Goal: Task Accomplishment & Management: Manage account settings

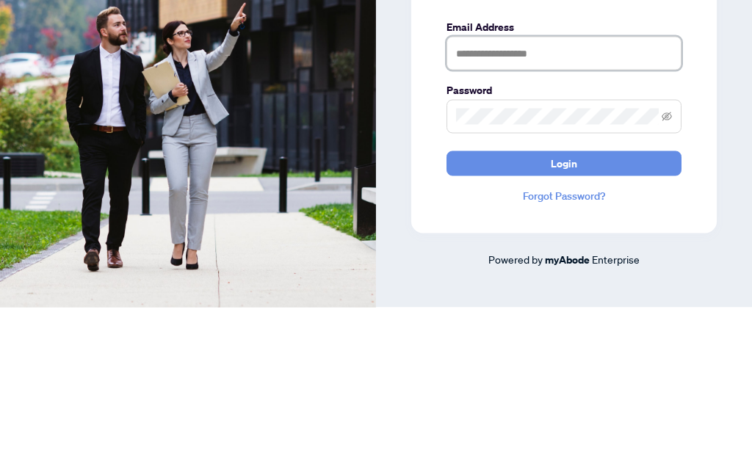
type input "**********"
click at [564, 308] on button "Login" at bounding box center [563, 320] width 235 height 25
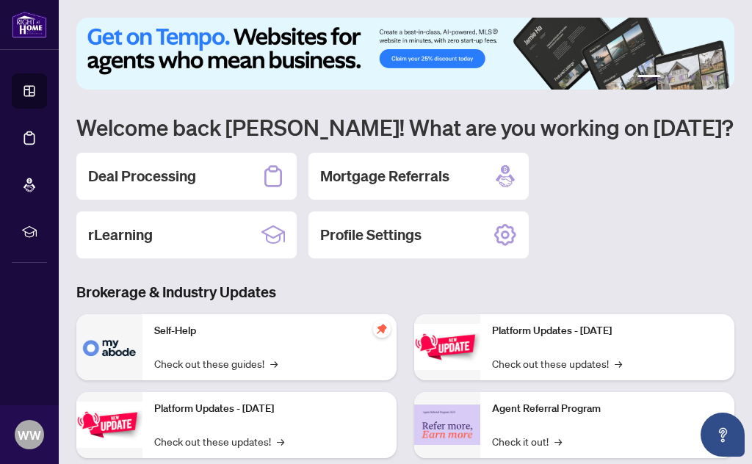
click at [163, 173] on h2 "Deal Processing" at bounding box center [142, 176] width 108 height 21
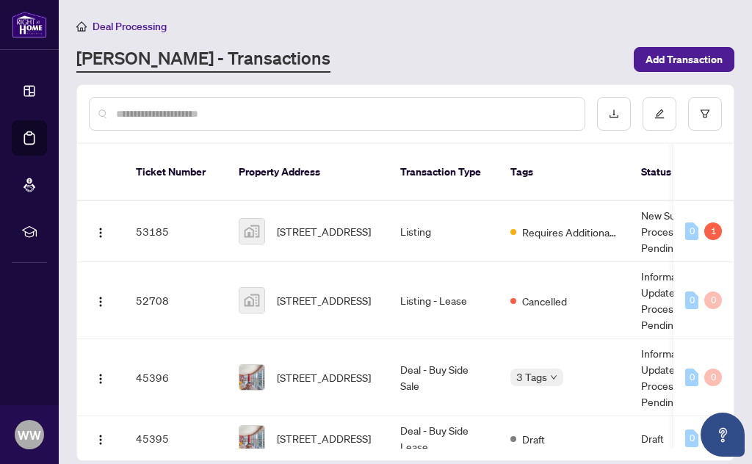
click at [324, 369] on span "[STREET_ADDRESS]" at bounding box center [324, 377] width 94 height 16
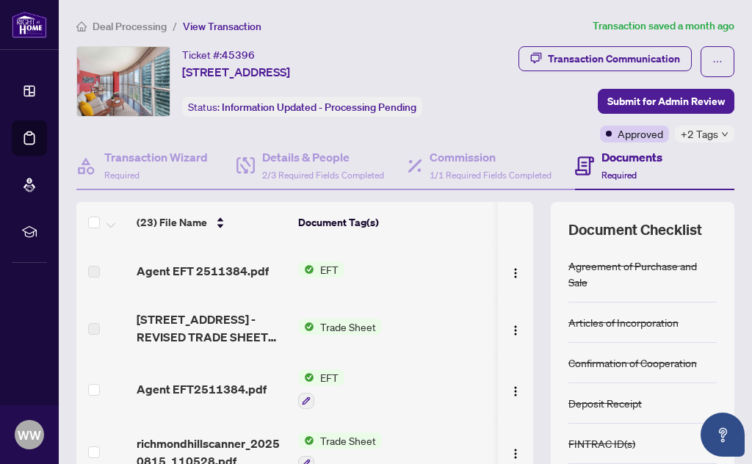
click at [324, 269] on span "EFT" at bounding box center [329, 269] width 30 height 16
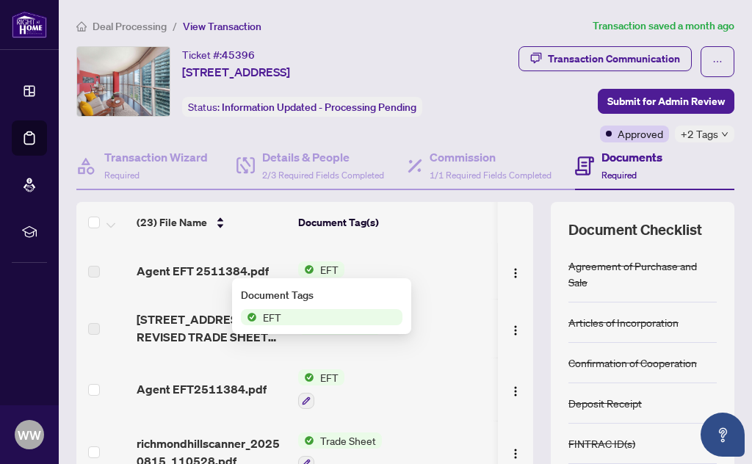
click at [209, 266] on span "Agent EFT 2511384.pdf" at bounding box center [203, 271] width 132 height 18
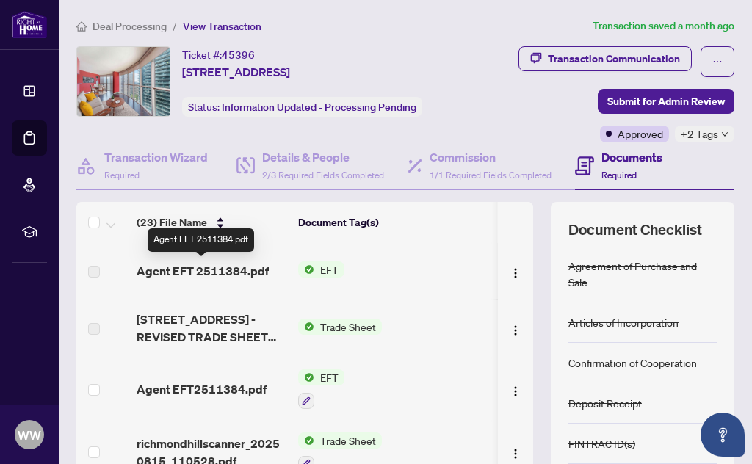
click at [232, 266] on span "Agent EFT 2511384.pdf" at bounding box center [203, 271] width 132 height 18
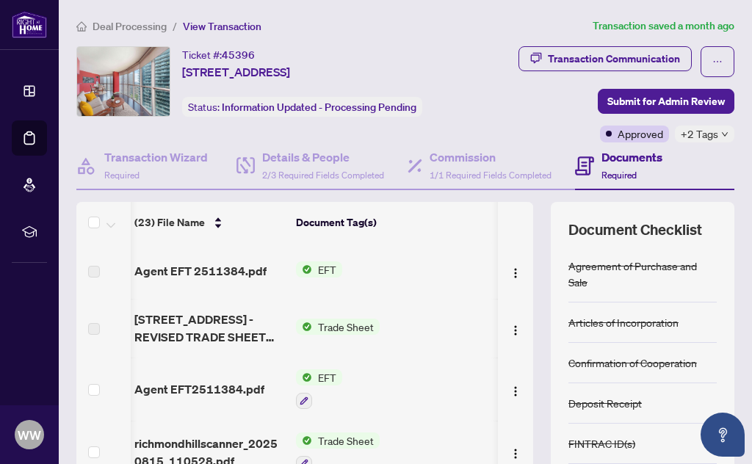
scroll to position [0, 2]
click at [173, 271] on span "Agent EFT 2511384.pdf" at bounding box center [200, 271] width 132 height 18
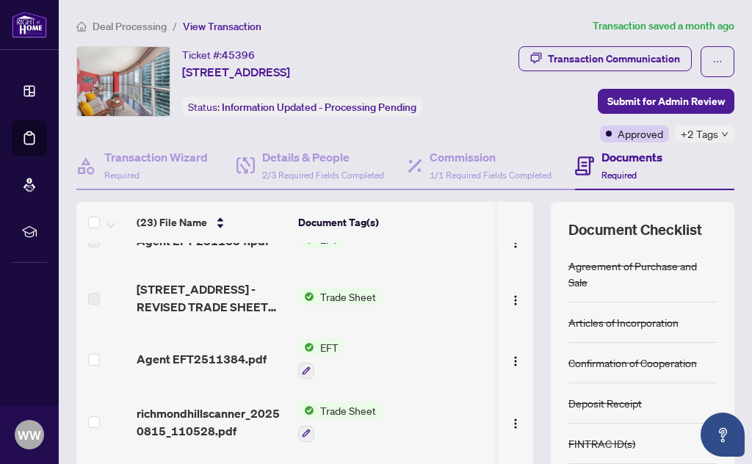
scroll to position [30, 0]
click at [228, 362] on span "Agent EFT2511384.pdf" at bounding box center [202, 359] width 130 height 18
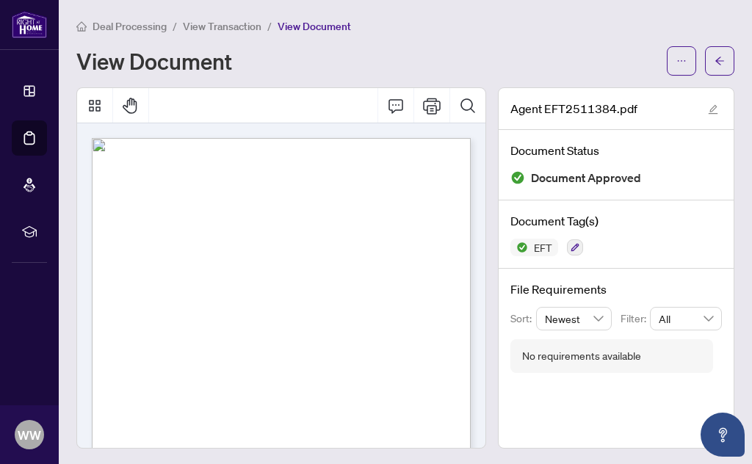
click at [421, 300] on span "Page 1" at bounding box center [726, 438] width 634 height 391
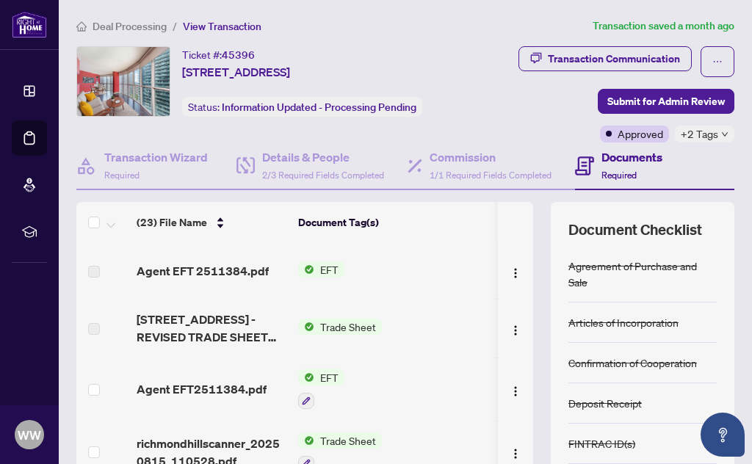
click at [137, 30] on span "Deal Processing" at bounding box center [129, 26] width 74 height 13
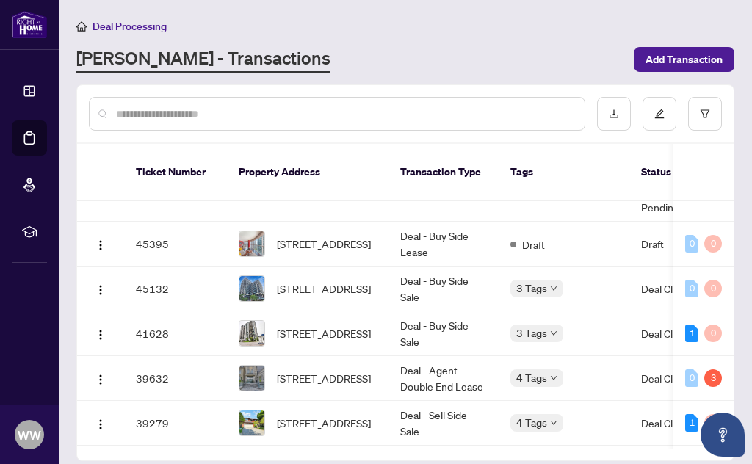
scroll to position [196, 0]
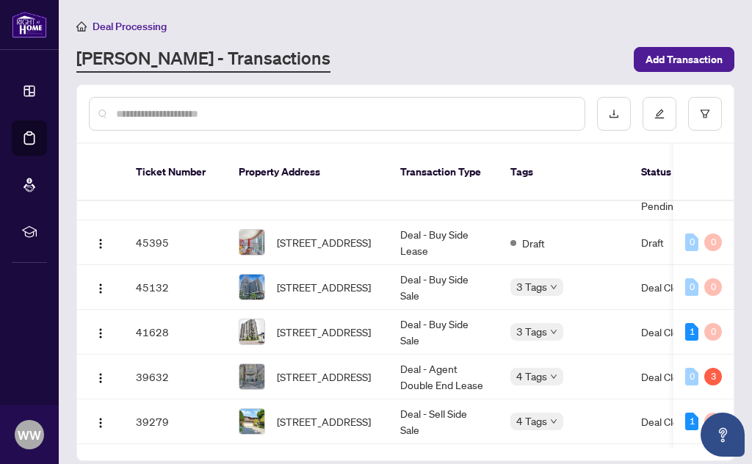
click at [330, 324] on span "[STREET_ADDRESS]" at bounding box center [324, 332] width 94 height 16
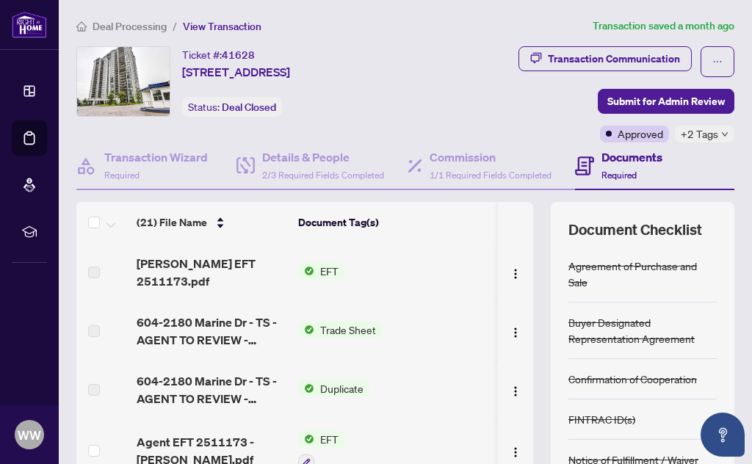
scroll to position [1, 0]
click at [198, 271] on span "[PERSON_NAME] EFT 2511173.pdf" at bounding box center [212, 271] width 150 height 35
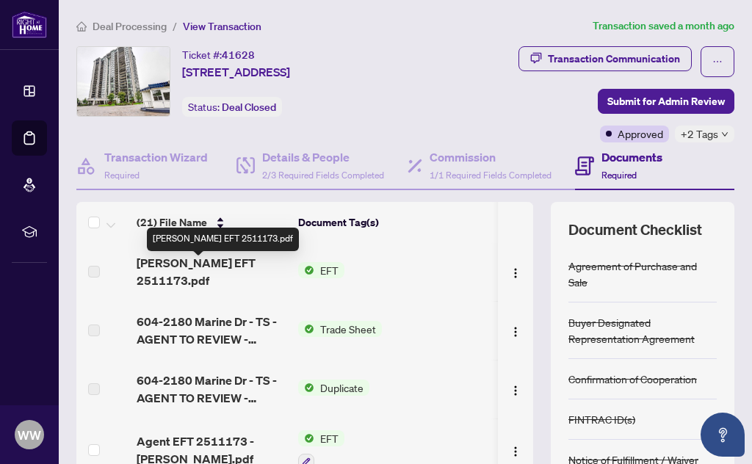
click at [431, 283] on td "EFT" at bounding box center [396, 271] width 209 height 59
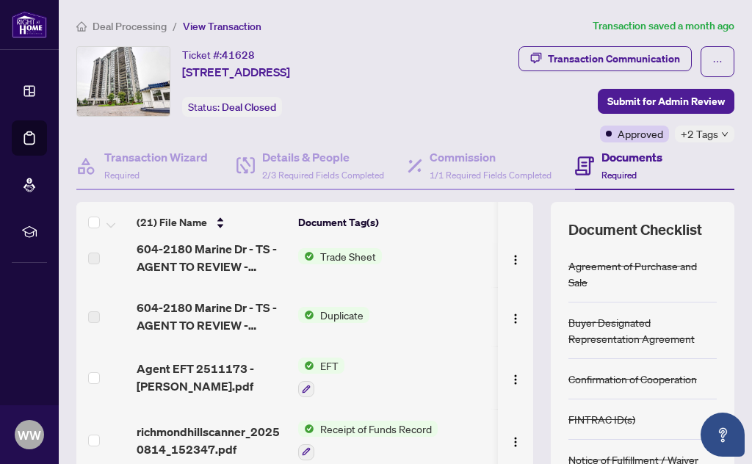
scroll to position [73, 0]
click at [210, 363] on span "Agent EFT 2511173 - [PERSON_NAME].pdf" at bounding box center [212, 377] width 150 height 35
